Goal: Transaction & Acquisition: Obtain resource

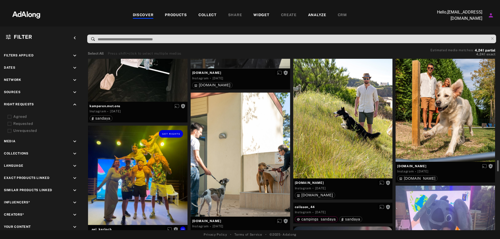
scroll to position [1589, 0]
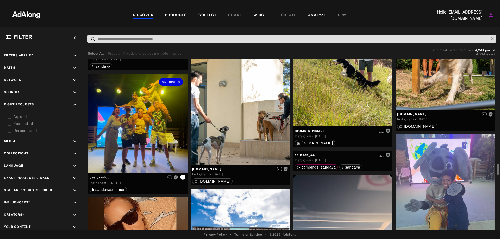
click at [181, 177] on icon at bounding box center [183, 177] width 4 height 4
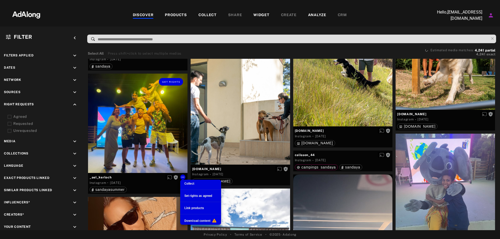
click at [197, 193] on li "Set rights as agreed" at bounding box center [200, 196] width 41 height 8
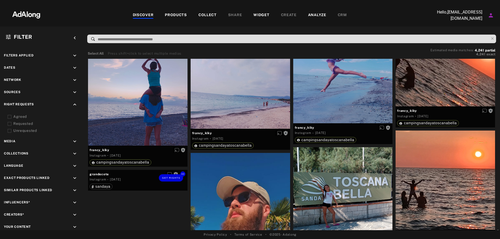
scroll to position [2423, 0]
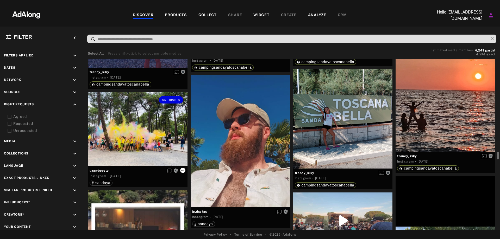
click at [182, 170] on icon at bounding box center [183, 171] width 4 height 4
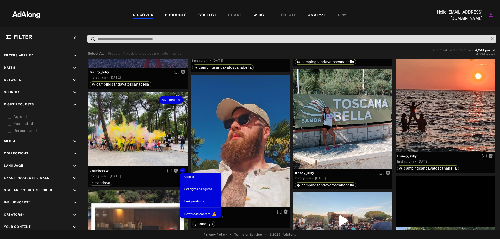
click at [199, 191] on div "Set rights as agreed" at bounding box center [198, 189] width 28 height 5
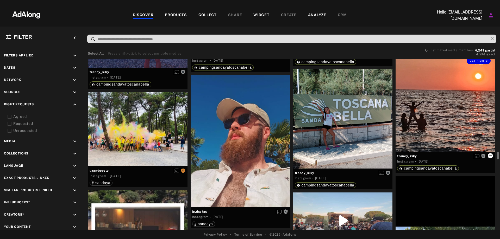
click at [491, 156] on icon at bounding box center [490, 156] width 3 height 1
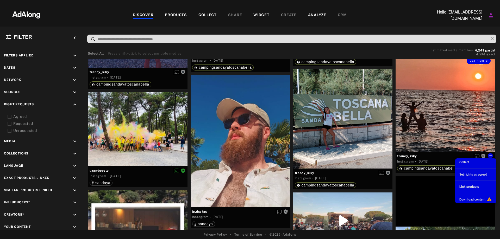
click at [475, 174] on span "Set rights as agreed" at bounding box center [474, 175] width 28 height 4
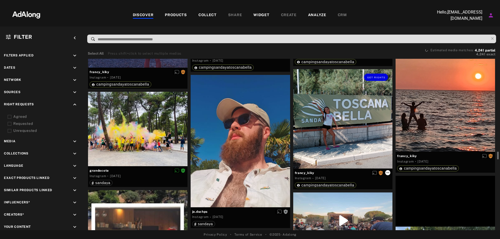
click at [388, 172] on icon at bounding box center [388, 173] width 4 height 4
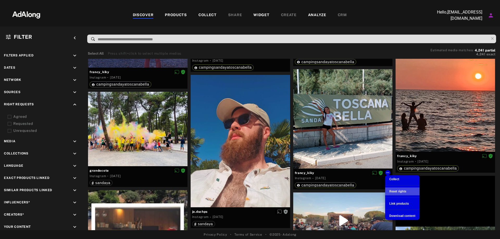
click at [392, 190] on div "Reset rights" at bounding box center [397, 191] width 17 height 5
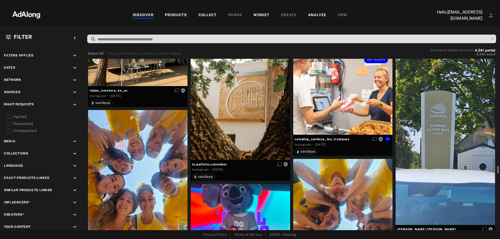
scroll to position [2813, 0]
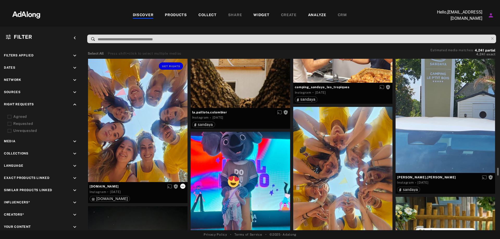
click at [184, 187] on icon at bounding box center [183, 186] width 4 height 4
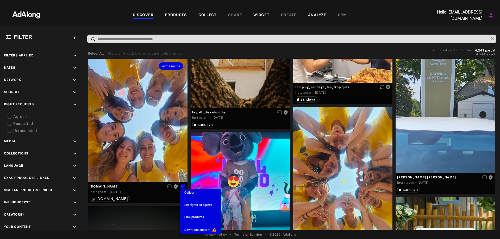
click at [340, 162] on div at bounding box center [250, 119] width 500 height 239
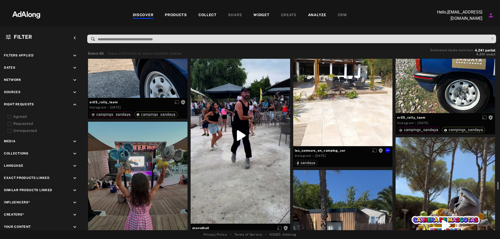
scroll to position [3230, 0]
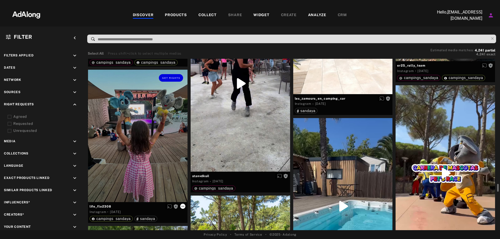
click at [181, 205] on icon at bounding box center [183, 206] width 4 height 4
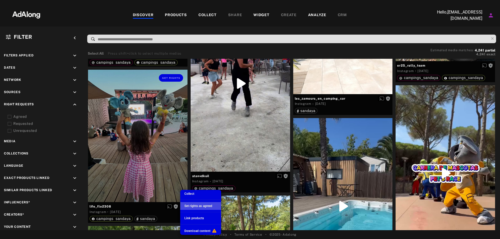
click at [198, 204] on div "Set rights as agreed" at bounding box center [198, 206] width 28 height 5
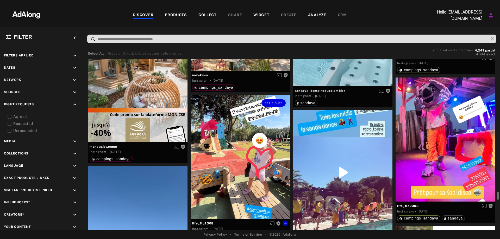
scroll to position [3491, 0]
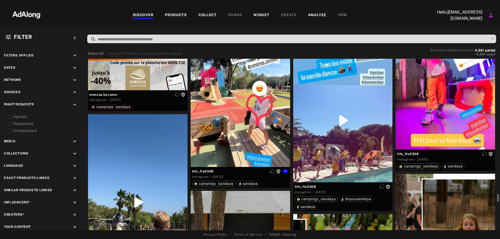
click at [262, 168] on div "life_flo2308" at bounding box center [240, 171] width 96 height 7
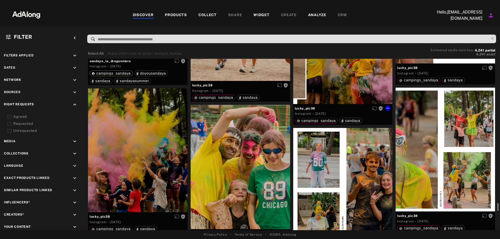
scroll to position [3751, 0]
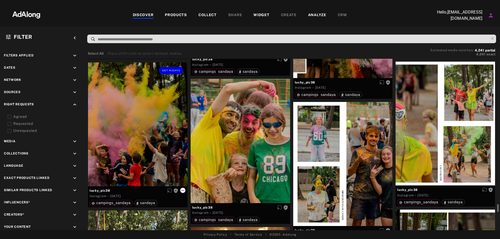
click at [183, 190] on icon at bounding box center [183, 191] width 4 height 4
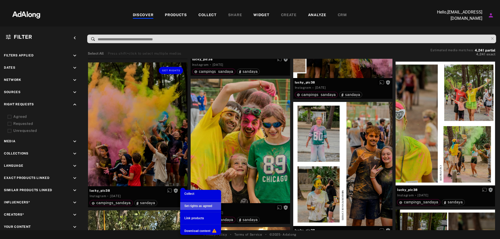
click at [199, 206] on span "Set rights as agreed" at bounding box center [198, 206] width 28 height 4
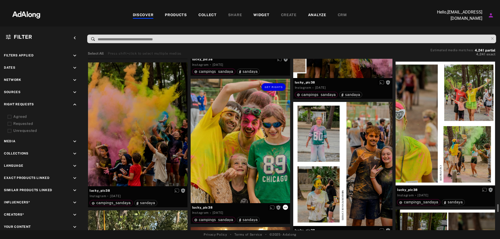
click at [287, 207] on div "lucky_pic38" at bounding box center [240, 207] width 96 height 7
click at [282, 208] on span "lucky_pic38" at bounding box center [240, 208] width 96 height 5
click at [283, 207] on icon at bounding box center [285, 208] width 4 height 4
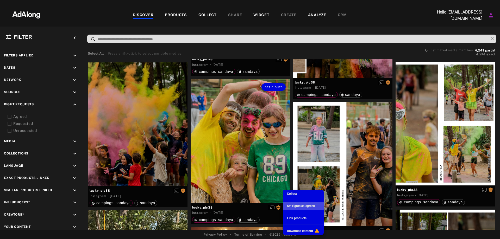
click at [287, 205] on span "Set rights as agreed" at bounding box center [301, 206] width 28 height 4
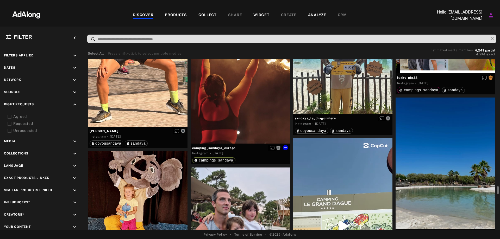
scroll to position [4064, 0]
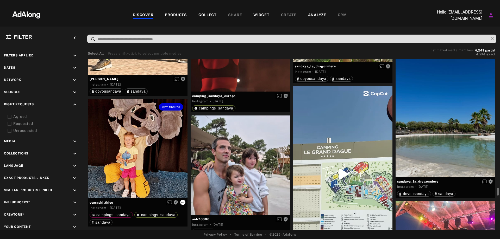
click at [183, 201] on icon at bounding box center [183, 203] width 4 height 4
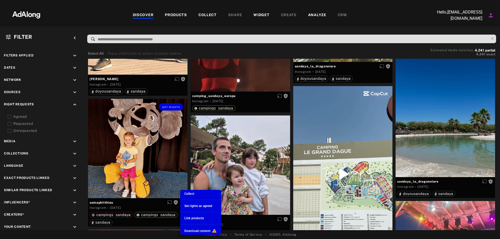
click at [191, 207] on span "Set rights as agreed" at bounding box center [198, 206] width 28 height 4
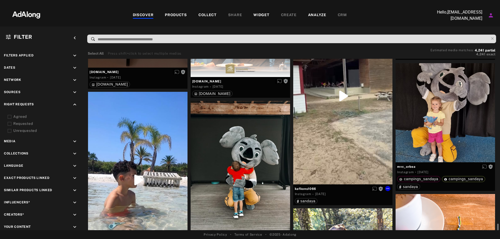
scroll to position [4403, 0]
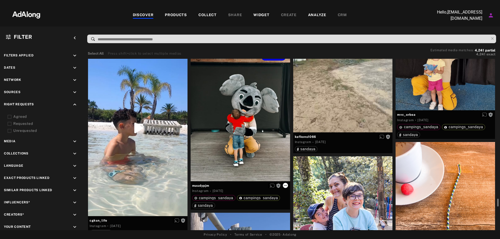
click at [284, 185] on icon at bounding box center [285, 186] width 4 height 4
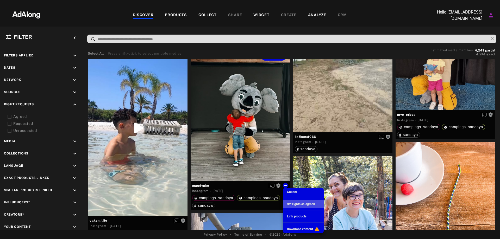
click at [295, 202] on li "Set rights as agreed" at bounding box center [303, 205] width 41 height 8
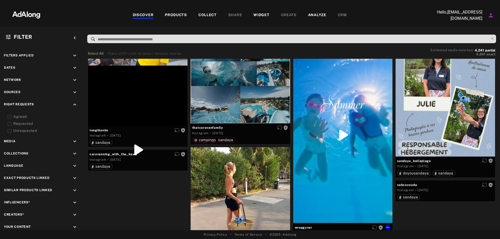
scroll to position [5158, 0]
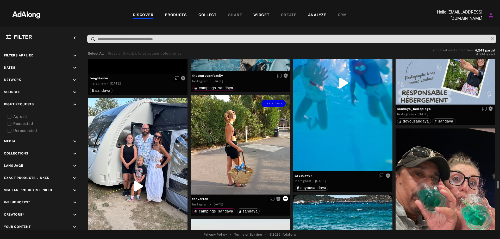
click at [287, 200] on icon at bounding box center [285, 199] width 4 height 4
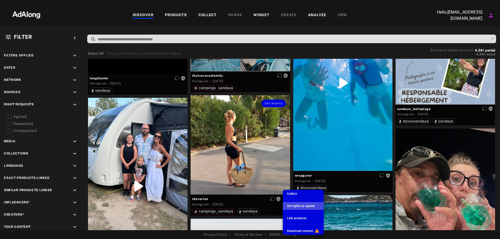
click at [296, 204] on div "Set rights as agreed" at bounding box center [301, 206] width 28 height 5
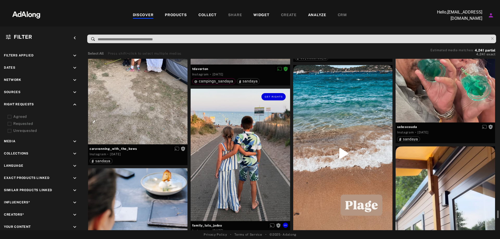
scroll to position [5340, 0]
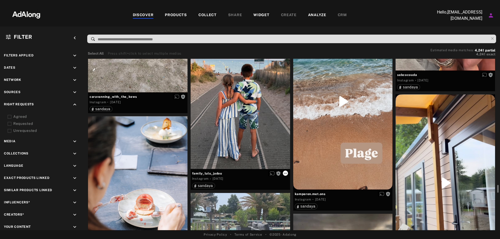
click at [284, 173] on icon at bounding box center [285, 173] width 4 height 4
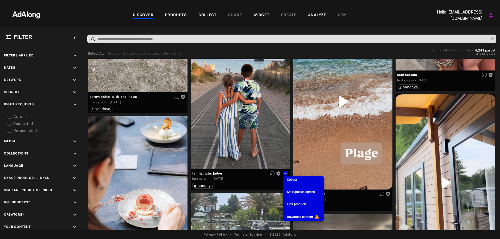
click at [299, 191] on span "Set rights as agreed" at bounding box center [301, 192] width 28 height 4
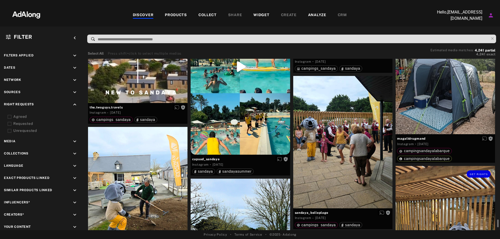
scroll to position [5705, 0]
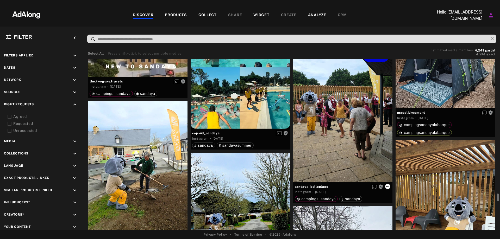
click at [386, 187] on icon at bounding box center [388, 187] width 4 height 4
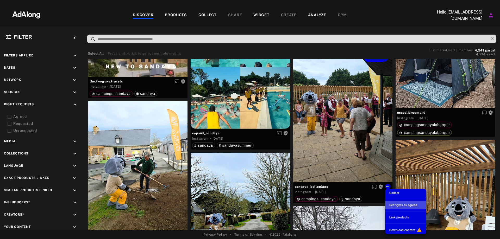
click at [390, 206] on span "Set rights as agreed" at bounding box center [403, 206] width 28 height 4
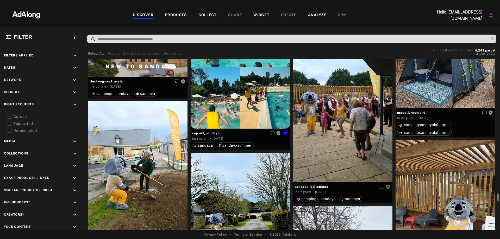
scroll to position [5757, 0]
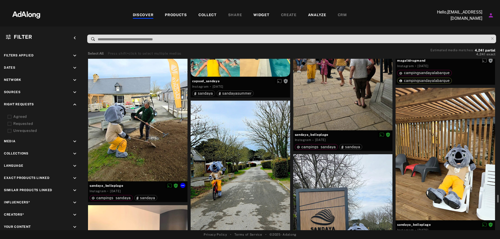
click at [181, 183] on div "sandaya_belleplage" at bounding box center [138, 185] width 96 height 7
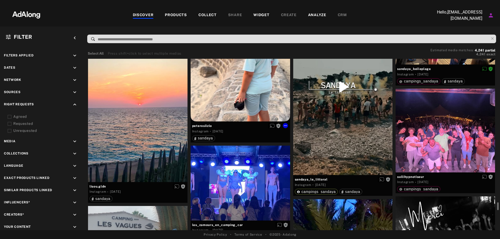
scroll to position [6096, 0]
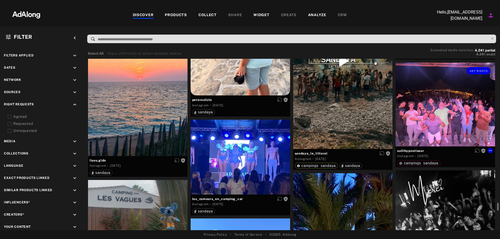
click at [488, 151] on span "sullihypnotiseur" at bounding box center [445, 151] width 96 height 5
click at [489, 151] on icon at bounding box center [490, 151] width 4 height 4
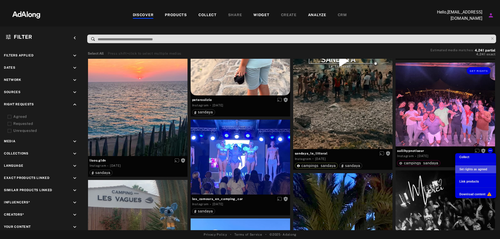
click at [469, 170] on span "Set rights as agreed" at bounding box center [474, 170] width 28 height 4
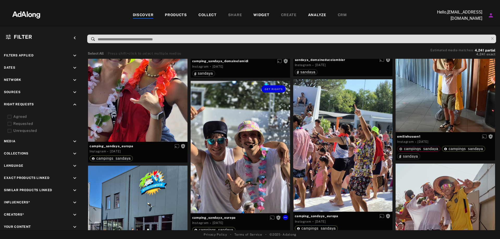
scroll to position [6565, 0]
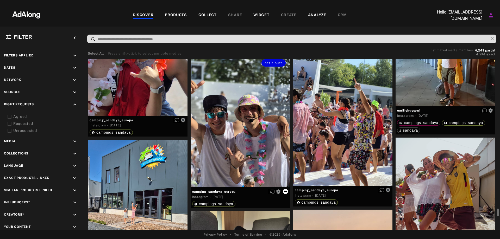
click at [285, 193] on icon at bounding box center [285, 192] width 4 height 4
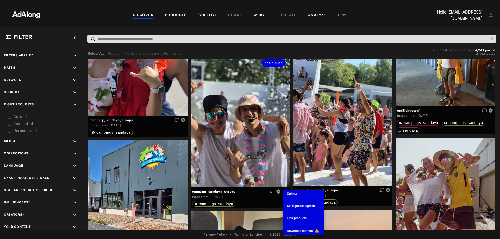
click at [300, 204] on div "Set rights as agreed" at bounding box center [301, 206] width 28 height 5
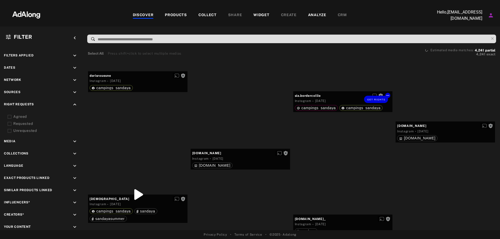
scroll to position [9170, 0]
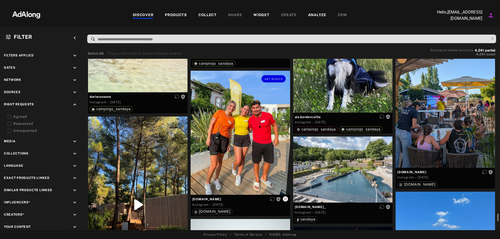
click at [283, 200] on button at bounding box center [285, 199] width 5 height 5
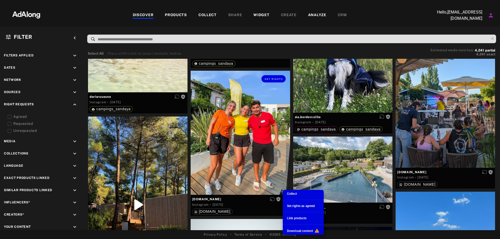
click at [287, 170] on div at bounding box center [250, 119] width 500 height 239
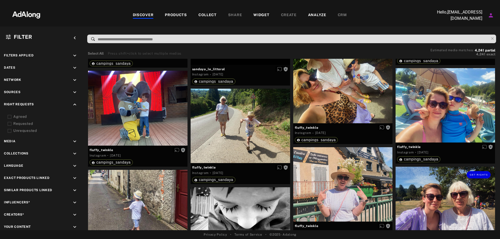
scroll to position [9743, 0]
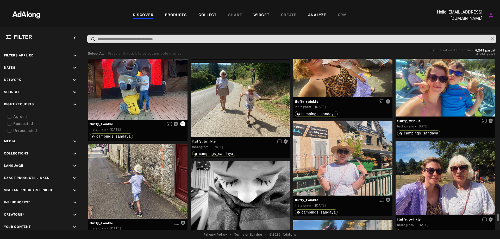
click at [183, 125] on icon at bounding box center [183, 124] width 4 height 4
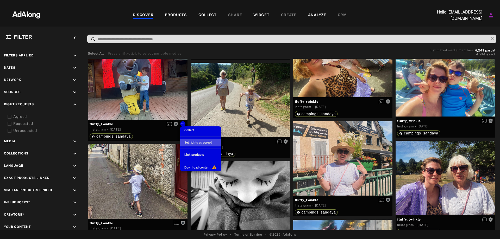
click at [192, 144] on span "Set rights as agreed" at bounding box center [198, 143] width 28 height 4
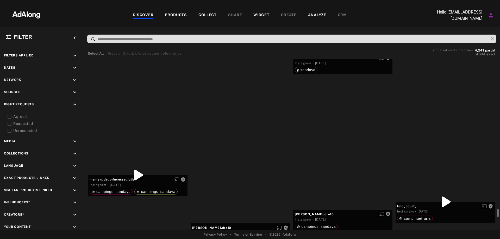
scroll to position [12087, 0]
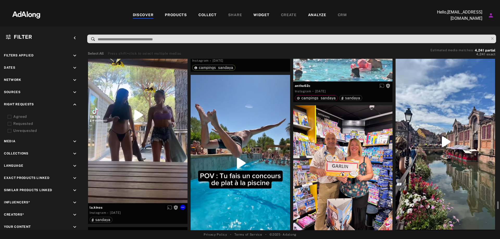
click at [140, 126] on div "Get rights" at bounding box center [138, 115] width 100 height 177
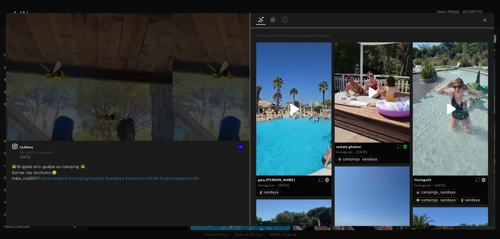
click at [483, 19] on icon at bounding box center [485, 20] width 4 height 4
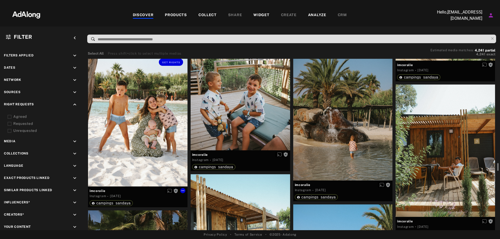
scroll to position [13390, 0]
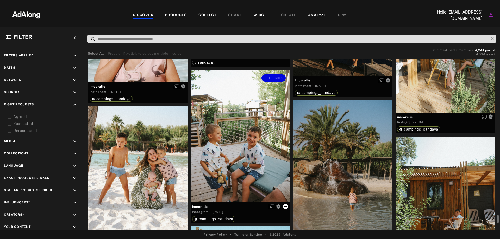
click at [286, 205] on icon at bounding box center [285, 207] width 4 height 4
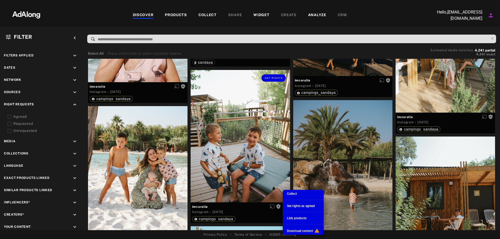
click at [298, 206] on span "Set rights as agreed" at bounding box center [301, 206] width 28 height 4
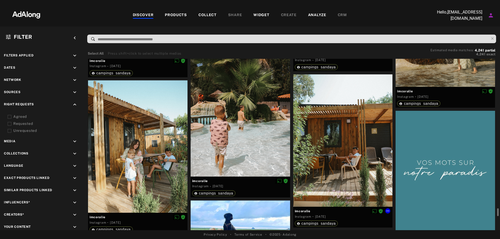
scroll to position [13650, 0]
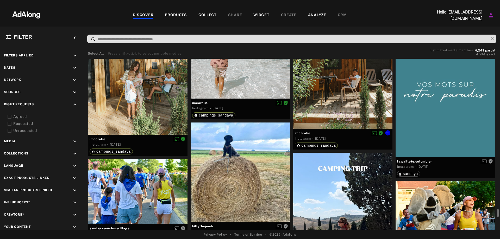
click at [301, 133] on span "imcoralie" at bounding box center [343, 133] width 96 height 5
click at [201, 93] on div at bounding box center [241, 32] width 100 height 133
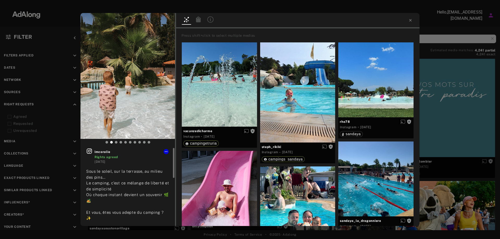
click at [91, 152] on icon at bounding box center [89, 151] width 6 height 6
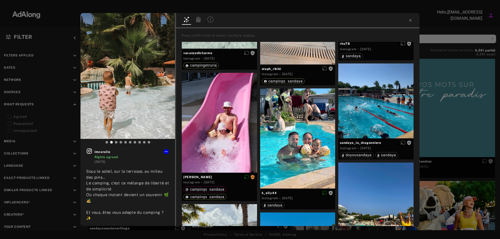
click at [408, 24] on div at bounding box center [298, 20] width 244 height 15
click at [412, 21] on icon at bounding box center [410, 20] width 4 height 4
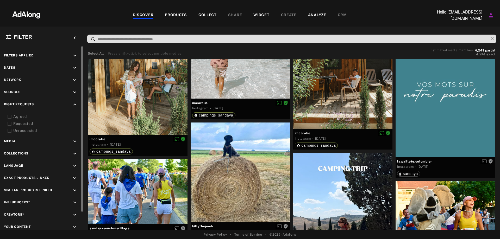
click at [16, 116] on div "Agreed" at bounding box center [46, 116] width 66 height 5
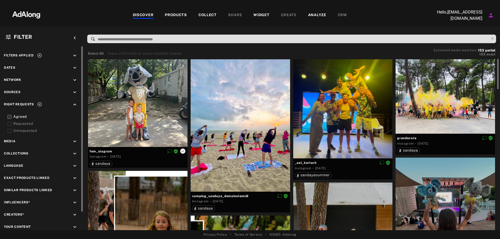
click at [183, 151] on icon at bounding box center [183, 151] width 4 height 4
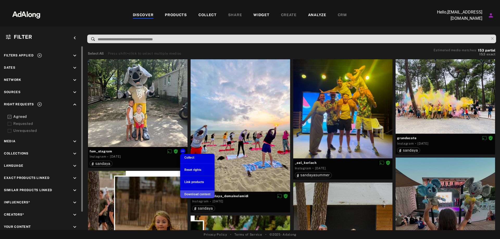
click at [191, 194] on span "Download content" at bounding box center [197, 195] width 26 height 4
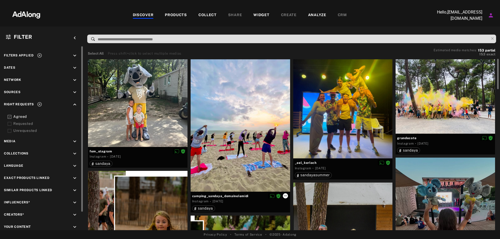
click at [283, 196] on icon at bounding box center [285, 196] width 4 height 4
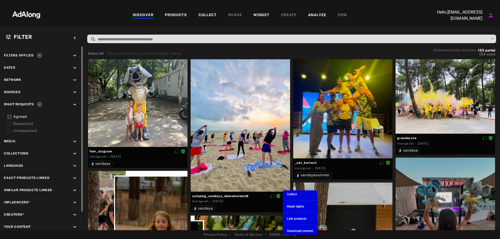
click at [289, 229] on div "Download content" at bounding box center [300, 231] width 26 height 5
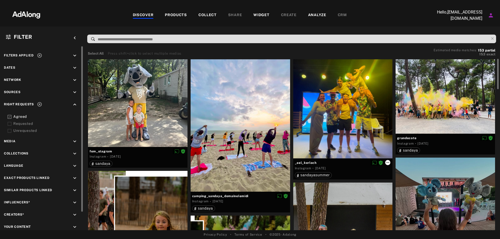
click at [388, 163] on icon at bounding box center [388, 163] width 4 height 4
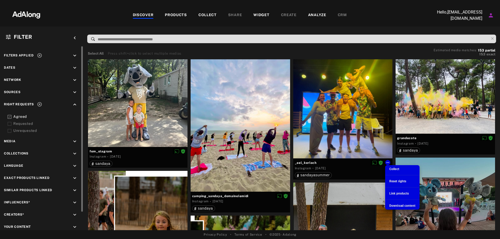
click at [398, 208] on li "Download content" at bounding box center [402, 206] width 34 height 8
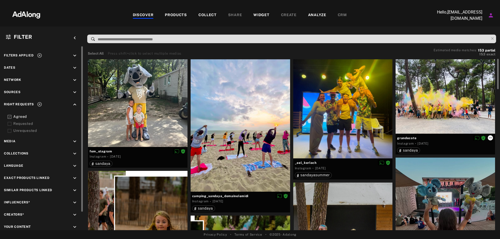
click at [489, 139] on icon at bounding box center [490, 138] width 4 height 4
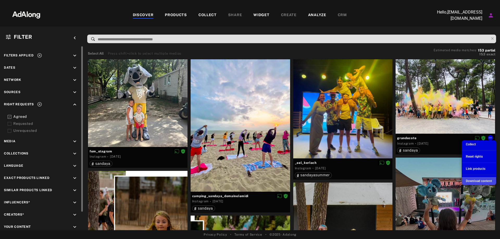
click at [467, 178] on li "Download content" at bounding box center [479, 181] width 34 height 8
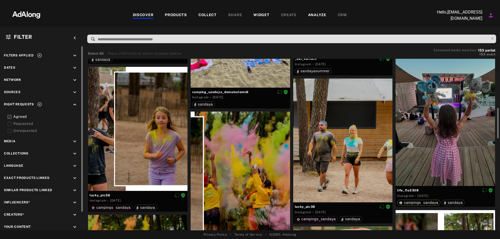
scroll to position [130, 0]
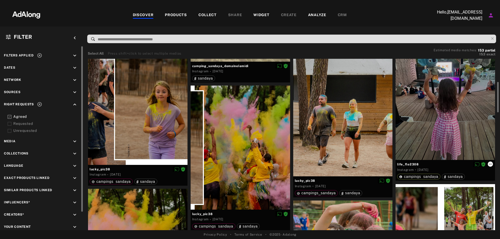
click at [491, 165] on icon at bounding box center [490, 164] width 4 height 4
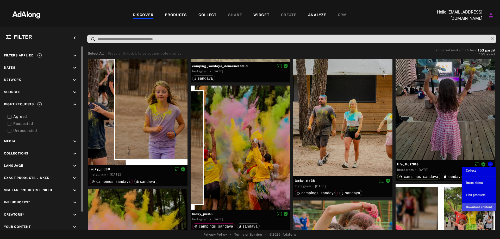
click at [465, 204] on li "Download content" at bounding box center [479, 208] width 34 height 8
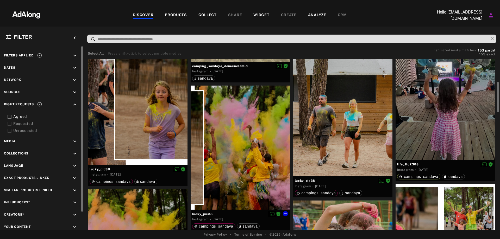
scroll to position [156, 0]
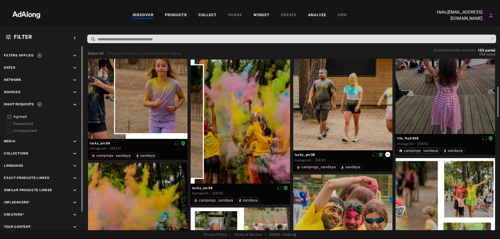
click at [388, 154] on icon at bounding box center [388, 155] width 4 height 4
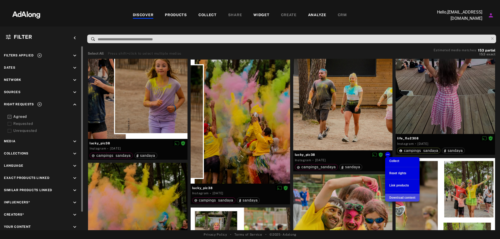
click at [389, 197] on li "Download content" at bounding box center [402, 198] width 34 height 8
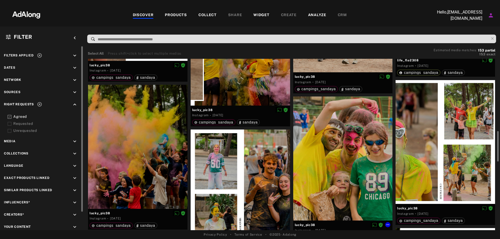
scroll to position [261, 0]
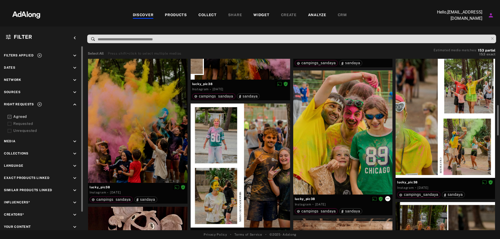
click at [388, 199] on icon at bounding box center [388, 199] width 4 height 4
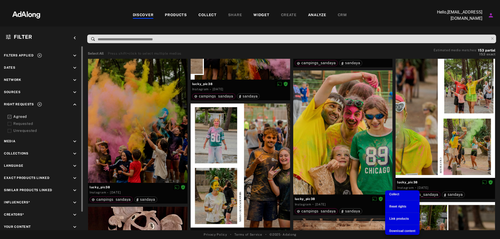
click at [399, 232] on span "Download content" at bounding box center [402, 232] width 26 height 4
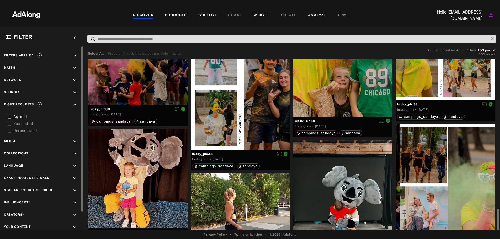
scroll to position [443, 0]
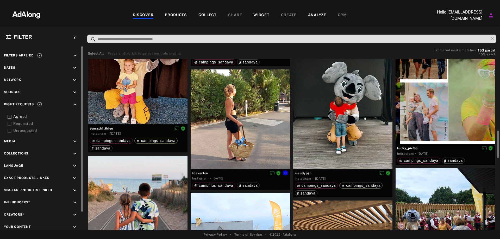
click at [286, 176] on div "tdaverton" at bounding box center [240, 173] width 96 height 7
click at [286, 172] on icon at bounding box center [285, 173] width 4 height 4
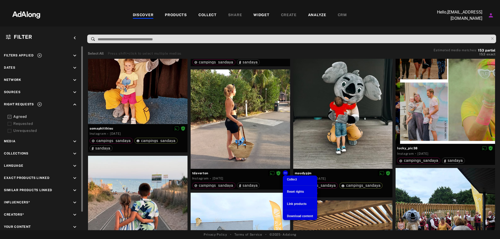
click at [294, 216] on span "Download content" at bounding box center [300, 217] width 26 height 4
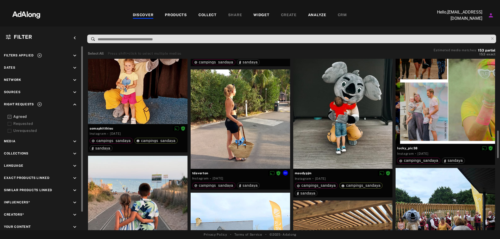
click at [270, 143] on div at bounding box center [241, 120] width 100 height 100
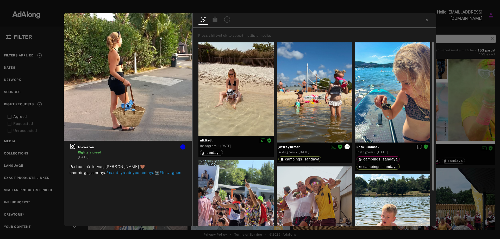
click at [345, 146] on icon at bounding box center [347, 147] width 4 height 4
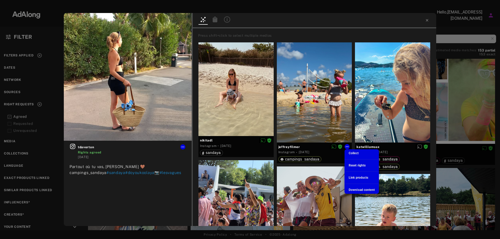
click at [367, 189] on span "Download content" at bounding box center [362, 190] width 26 height 4
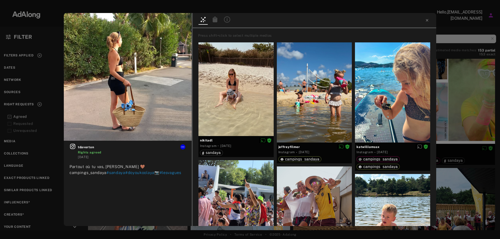
click at [49, 32] on div "tdaverton Rights agreed [DATE] Partout où tu vas, [PERSON_NAME] 🤎 campings_sand…" at bounding box center [250, 119] width 500 height 239
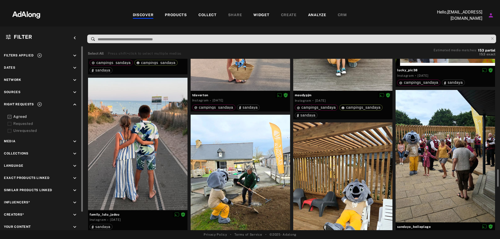
scroll to position [573, 0]
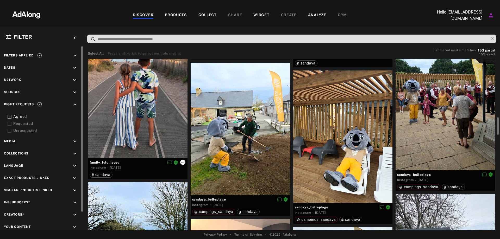
click at [183, 165] on button at bounding box center [182, 162] width 5 height 5
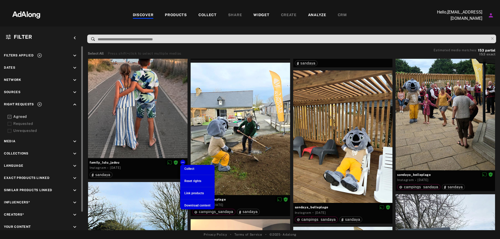
click at [196, 203] on div "Download content" at bounding box center [197, 205] width 26 height 5
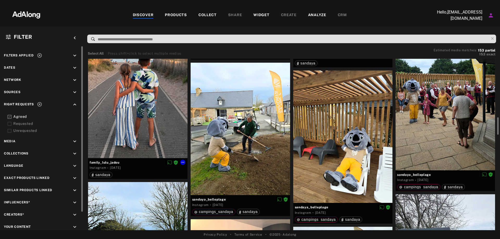
click at [161, 118] on div at bounding box center [138, 92] width 100 height 133
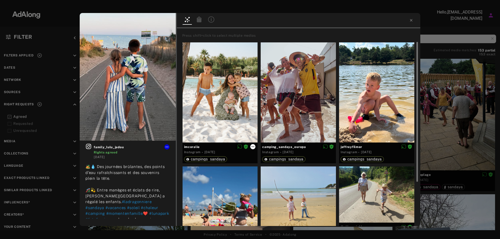
click at [251, 148] on button at bounding box center [252, 146] width 5 height 5
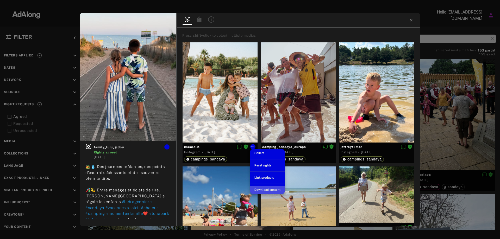
click at [257, 191] on span "Download content" at bounding box center [268, 190] width 26 height 4
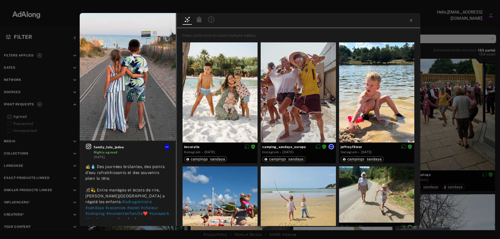
drag, startPoint x: 334, startPoint y: 147, endPoint x: 333, endPoint y: 155, distance: 8.1
click at [334, 147] on button at bounding box center [331, 146] width 5 height 5
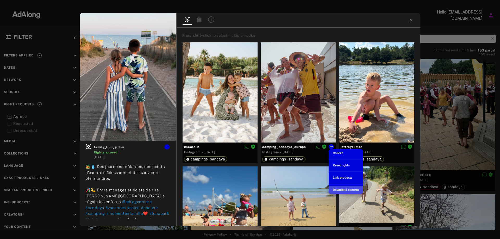
click at [334, 190] on span "Download content" at bounding box center [346, 190] width 26 height 4
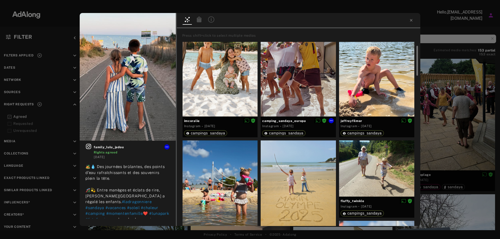
scroll to position [78, 0]
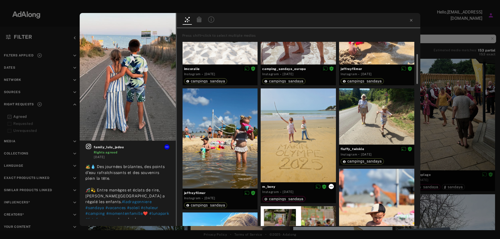
click at [333, 188] on button at bounding box center [331, 186] width 5 height 5
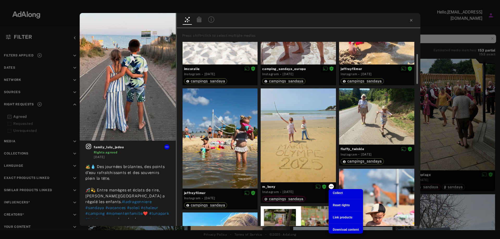
click at [333, 188] on div at bounding box center [250, 119] width 500 height 239
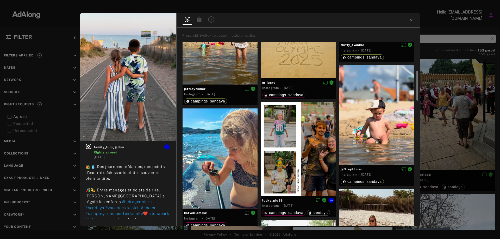
scroll to position [104, 0]
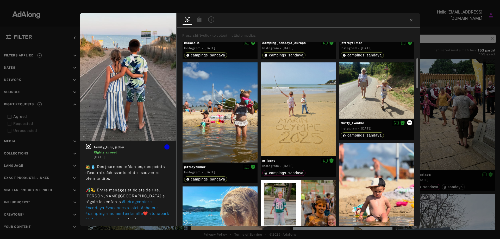
click at [409, 123] on icon at bounding box center [410, 123] width 4 height 4
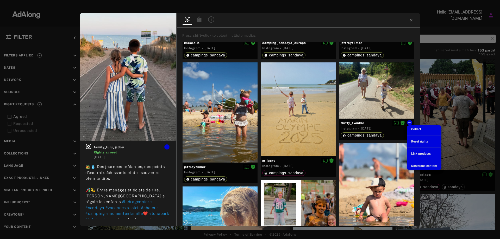
click at [418, 166] on span "Download content" at bounding box center [424, 166] width 26 height 4
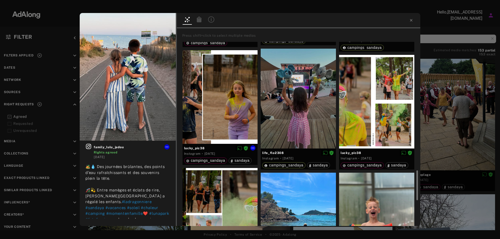
scroll to position [964, 0]
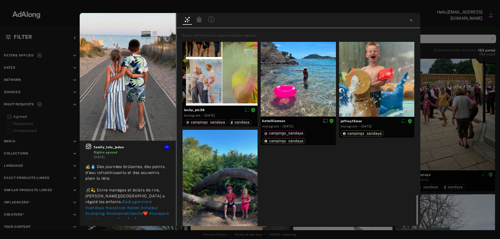
click at [478, 113] on div "family_lulu_jadou Rights agreed [DATE] 🏕️💧 Des journées brûlantes, des points d…" at bounding box center [250, 119] width 500 height 239
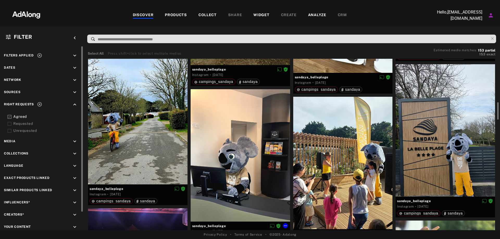
scroll to position [599, 0]
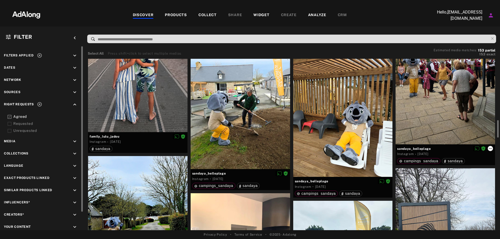
click at [492, 147] on icon at bounding box center [490, 149] width 4 height 4
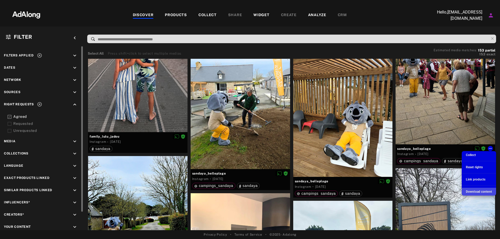
click at [471, 193] on span "Download content" at bounding box center [479, 192] width 26 height 4
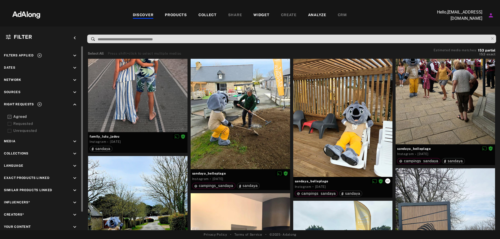
click at [387, 183] on icon at bounding box center [388, 181] width 4 height 4
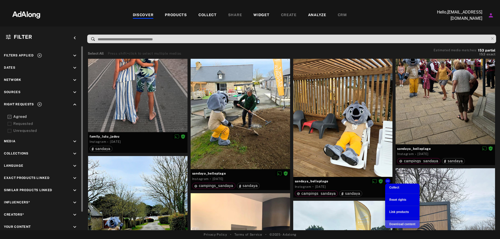
click at [401, 221] on li "Download content" at bounding box center [402, 225] width 34 height 8
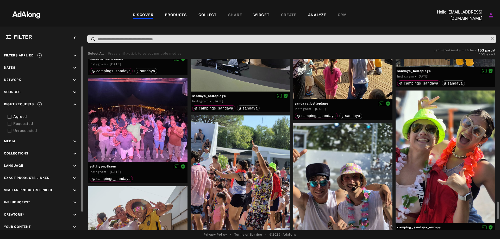
scroll to position [912, 0]
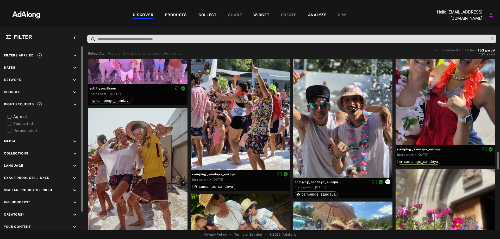
click at [386, 181] on icon at bounding box center [388, 182] width 4 height 4
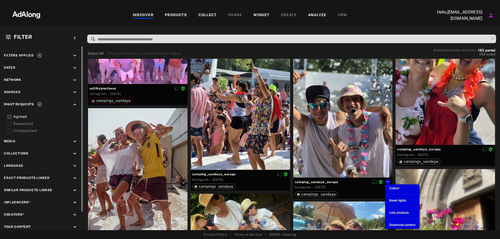
click at [395, 227] on div "Download content" at bounding box center [402, 225] width 26 height 5
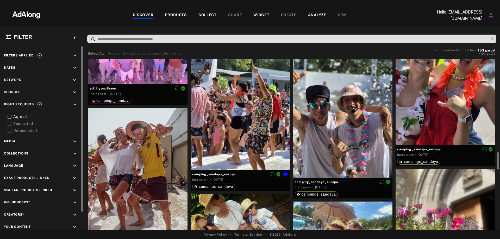
scroll to position [990, 0]
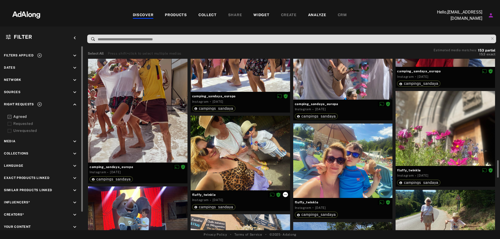
click at [288, 196] on button at bounding box center [285, 194] width 5 height 5
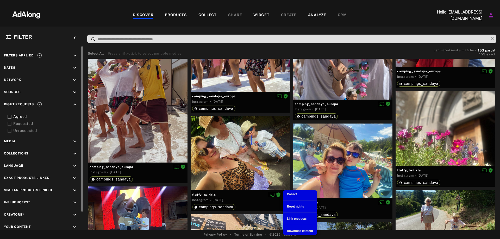
click at [305, 228] on li "Download content" at bounding box center [300, 231] width 34 height 8
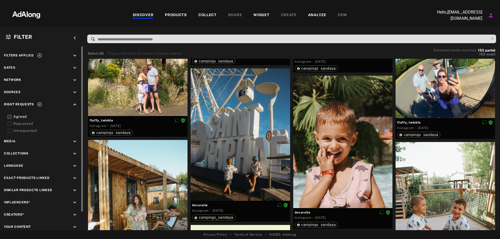
scroll to position [1537, 0]
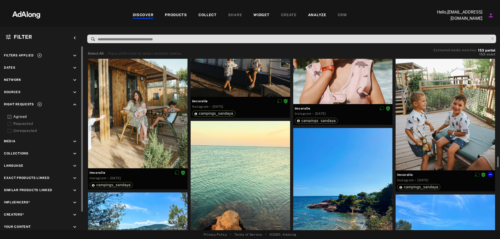
click at [471, 181] on div "Instagram · [DATE]" at bounding box center [445, 180] width 96 height 5
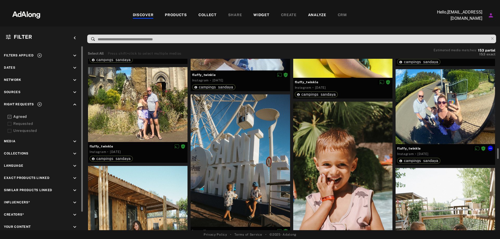
scroll to position [1511, 0]
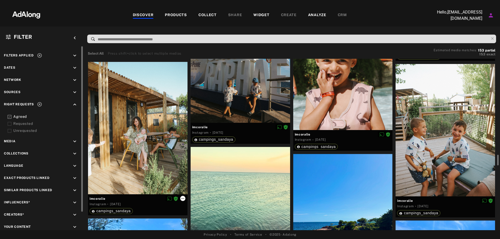
click at [182, 197] on icon at bounding box center [183, 199] width 4 height 4
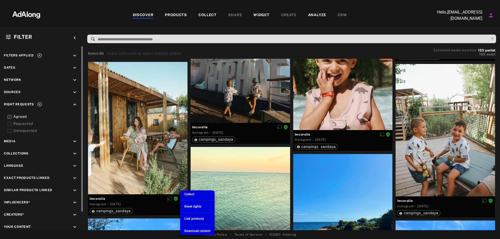
click at [197, 230] on span "Download content" at bounding box center [197, 232] width 26 height 4
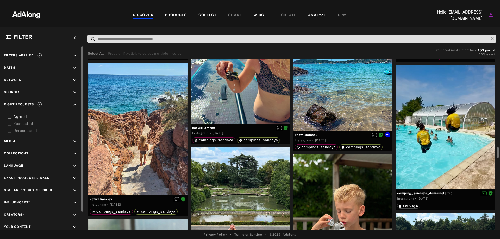
scroll to position [1797, 0]
